Goal: Information Seeking & Learning: Learn about a topic

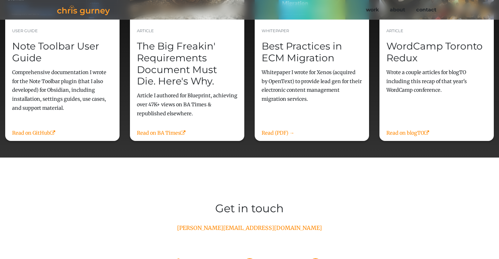
scroll to position [917, 0]
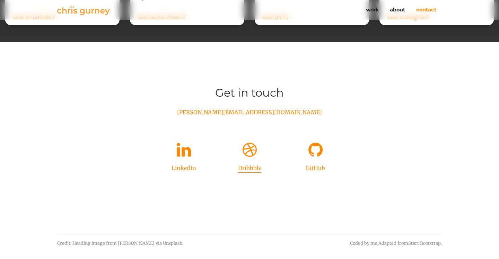
click at [245, 150] on icon at bounding box center [250, 150] width 14 height 17
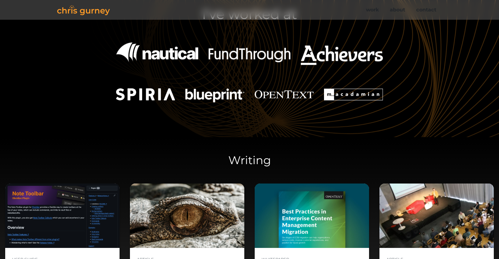
scroll to position [570, 0]
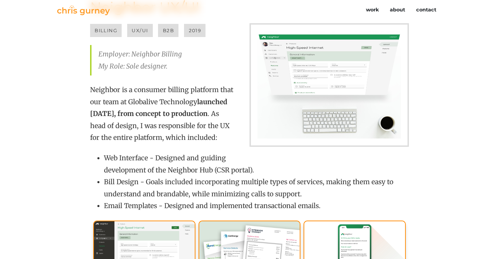
scroll to position [1505, 0]
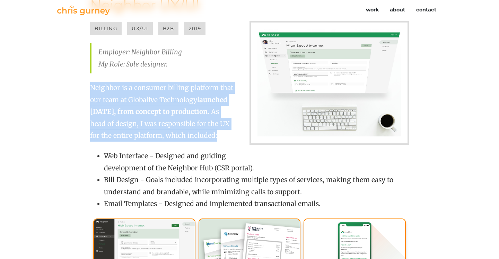
drag, startPoint x: 92, startPoint y: 74, endPoint x: 146, endPoint y: 131, distance: 78.2
click at [146, 131] on p "Neighbor is a consumer billing platform that our team at Globalive Technology l…" at bounding box center [249, 112] width 319 height 60
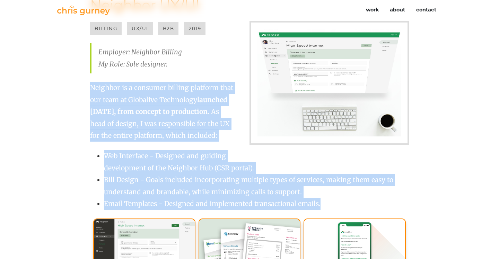
click at [328, 198] on li "Email Templates - Designed and implemented transactional emails." at bounding box center [256, 204] width 305 height 12
copy div "Neighbor is a consumer billing platform that our team at Globalive Technology l…"
click at [261, 42] on img at bounding box center [328, 83] width 159 height 124
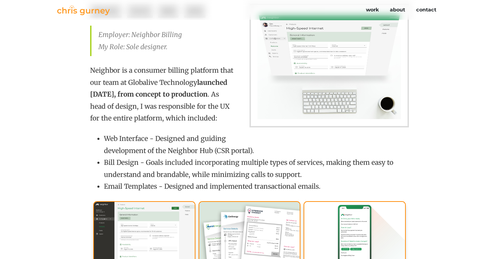
click at [166, 157] on li "Bill Design - Goals included incorporating multiple types of services, making t…" at bounding box center [256, 169] width 305 height 24
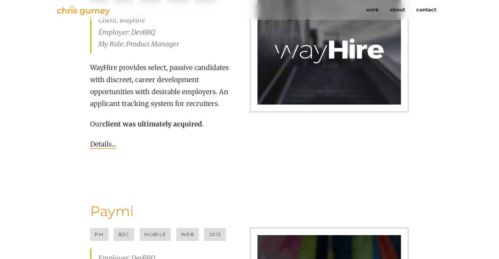
scroll to position [3148, 0]
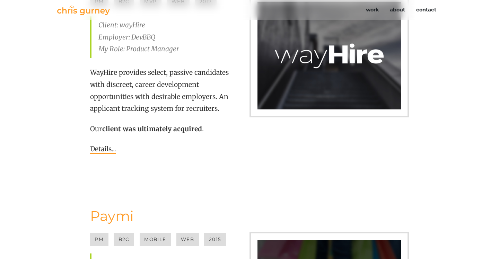
click at [101, 145] on link "Details..." at bounding box center [103, 149] width 26 height 9
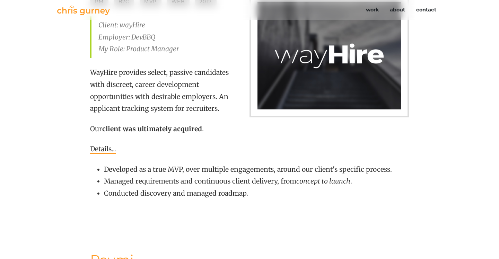
click at [101, 145] on link "Details..." at bounding box center [103, 149] width 26 height 9
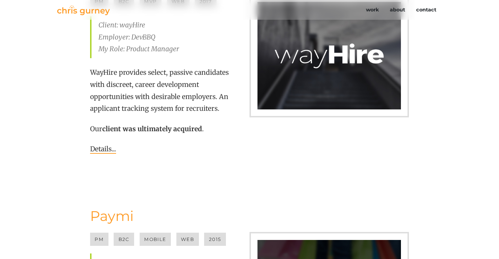
click at [101, 145] on link "Details..." at bounding box center [103, 149] width 26 height 9
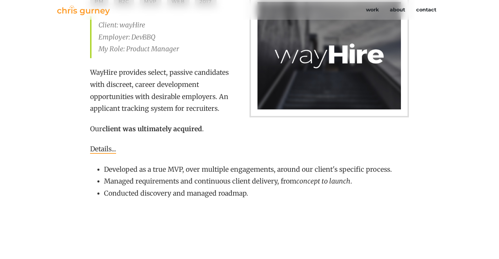
click at [101, 145] on link "Details..." at bounding box center [103, 149] width 26 height 9
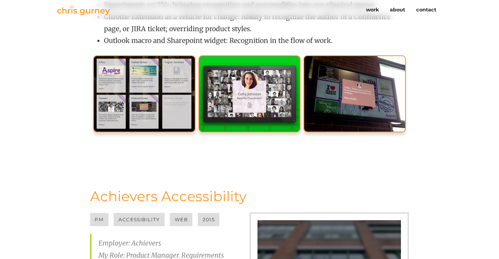
scroll to position [4017, 0]
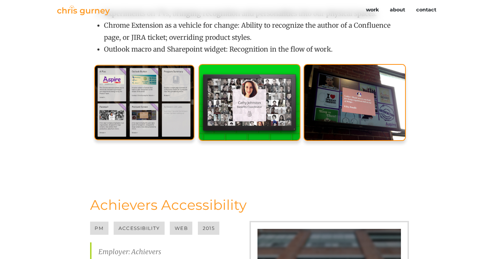
click at [129, 114] on img at bounding box center [144, 103] width 100 height 76
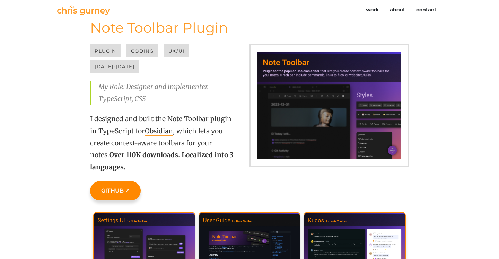
scroll to position [91, 0]
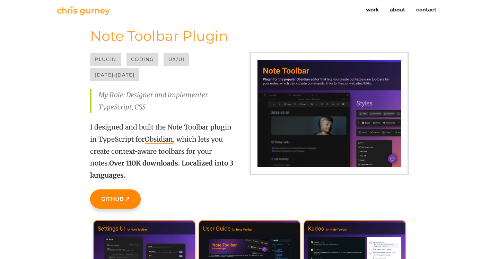
click at [310, 86] on img at bounding box center [328, 114] width 159 height 124
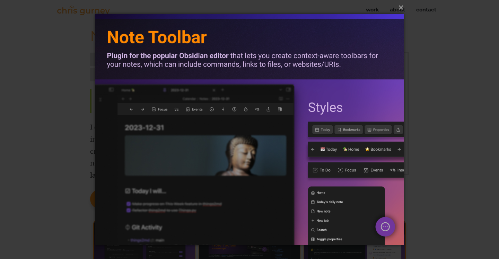
click at [455, 192] on div "× Loading image #%curr%..." at bounding box center [249, 129] width 499 height 259
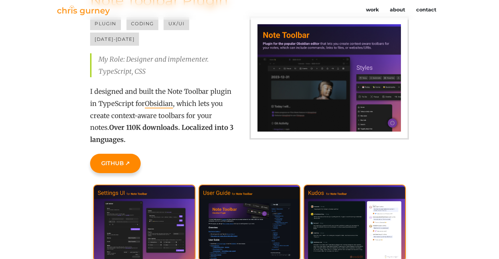
scroll to position [147, 0]
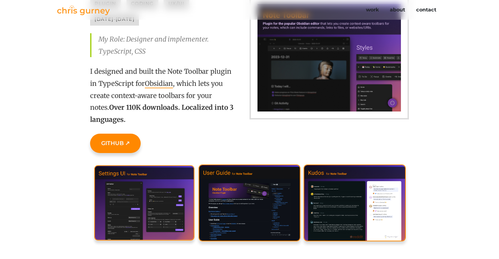
click at [150, 180] on img at bounding box center [144, 203] width 100 height 76
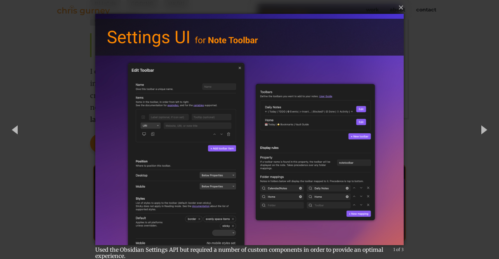
click at [56, 171] on div "× Used the Obsidian Settings API but required a number of custom components in …" at bounding box center [249, 129] width 499 height 259
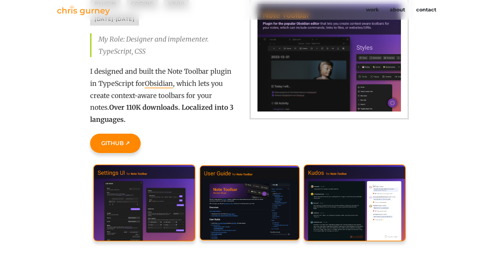
click at [221, 177] on img at bounding box center [250, 203] width 100 height 76
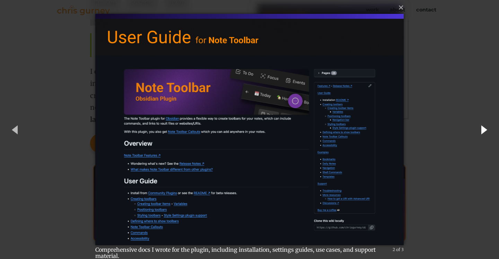
click at [486, 132] on button "button" at bounding box center [483, 130] width 31 height 38
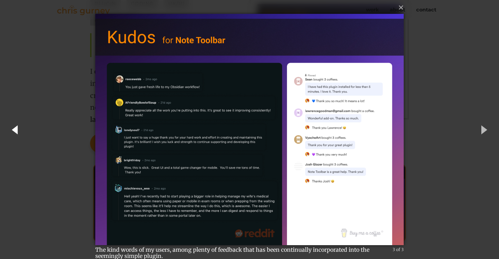
click at [16, 131] on button "button" at bounding box center [15, 130] width 31 height 38
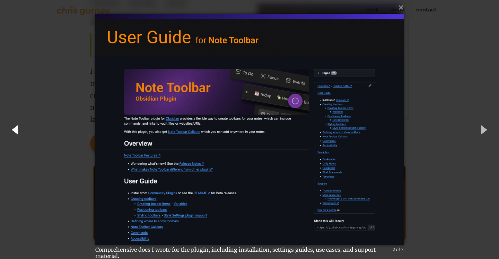
click at [16, 131] on button "button" at bounding box center [15, 130] width 31 height 38
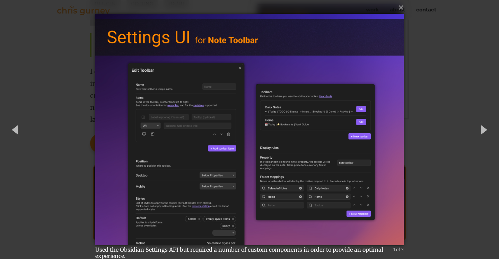
click at [52, 131] on div "× Used the Obsidian Settings API but required a number of custom components in …" at bounding box center [249, 129] width 499 height 259
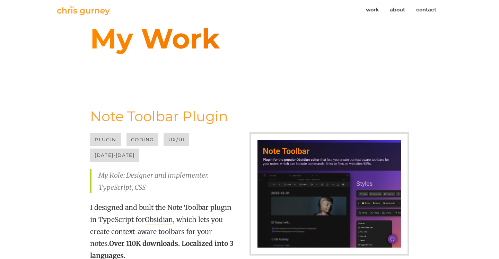
scroll to position [0, 0]
